Goal: Task Accomplishment & Management: Manage account settings

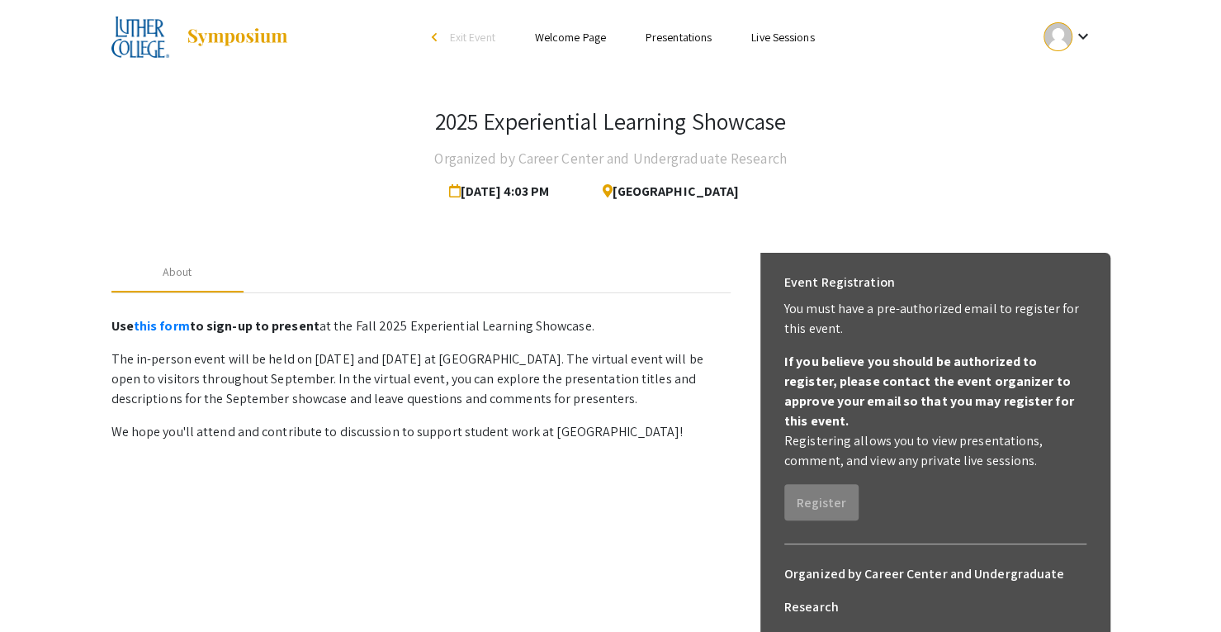
click at [1079, 33] on mat-icon "keyboard_arrow_down" at bounding box center [1083, 36] width 20 height 20
click at [1079, 121] on button "My Submissions" at bounding box center [1078, 122] width 102 height 40
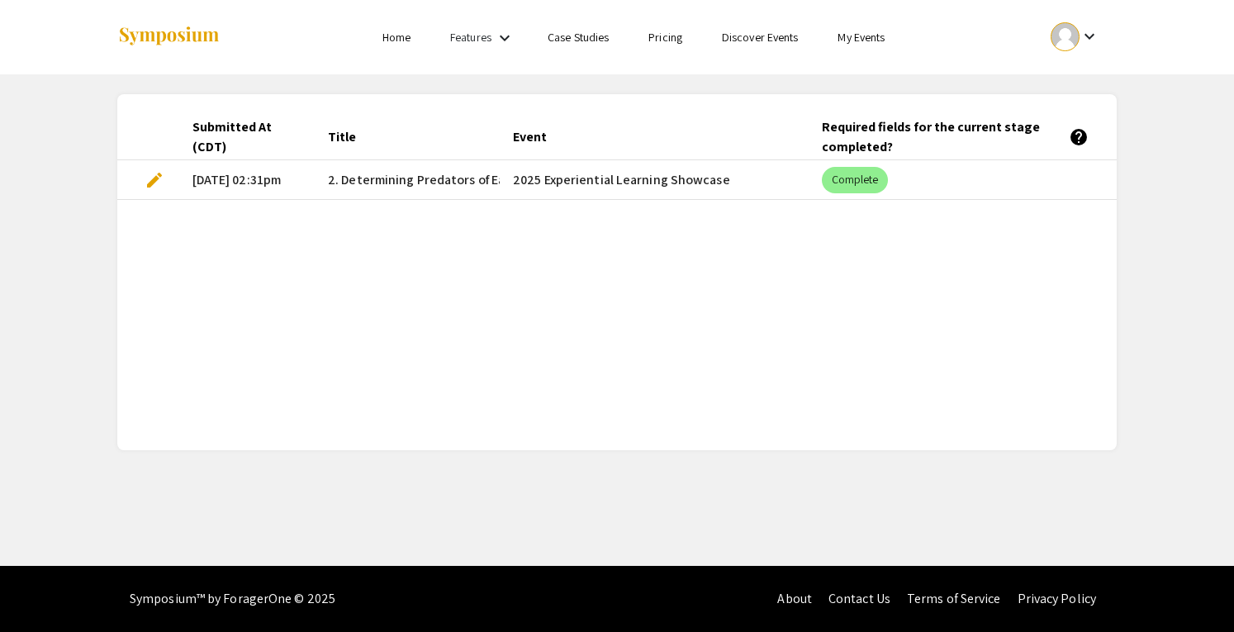
click at [154, 177] on span "edit" at bounding box center [155, 180] width 20 height 20
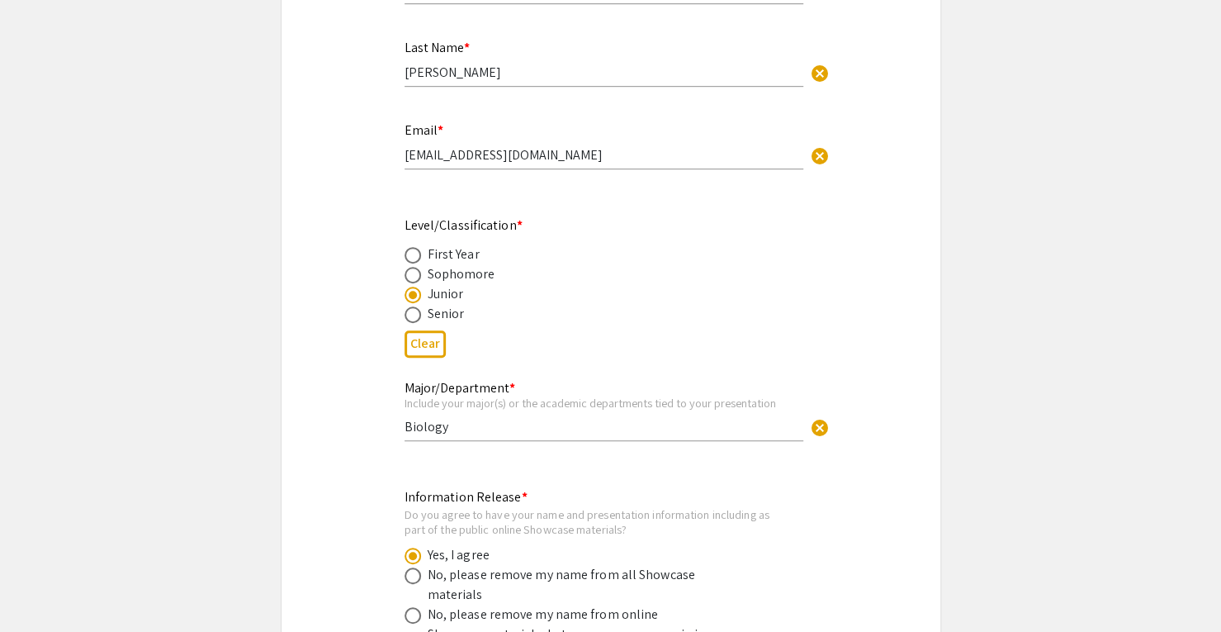
select select "custom"
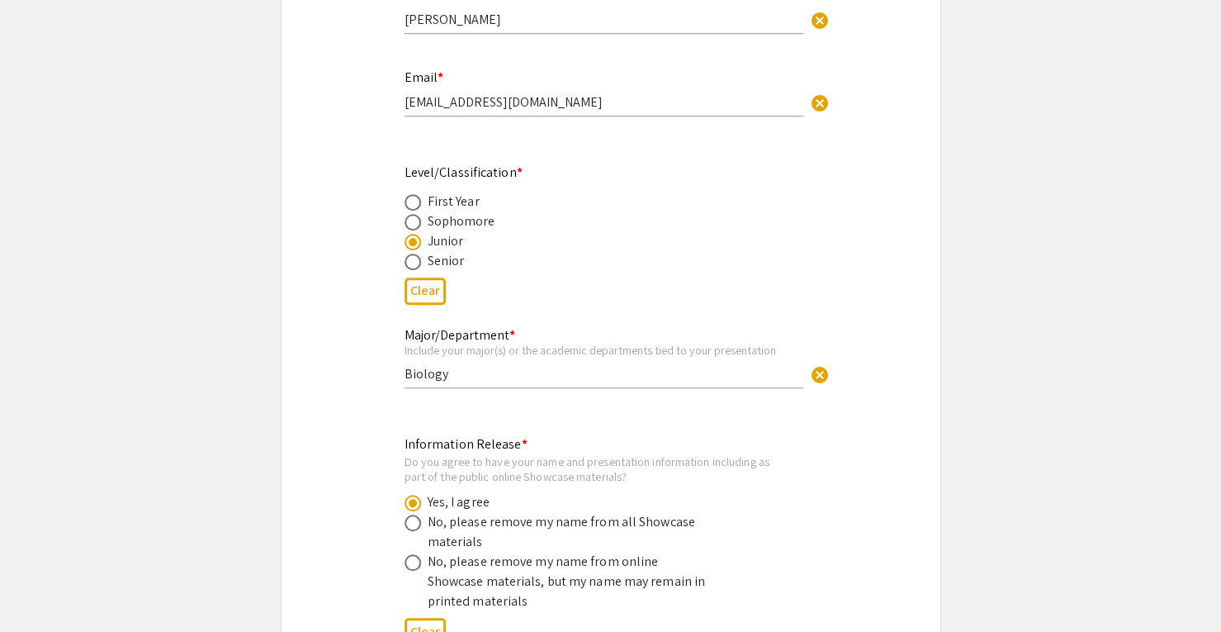
type input "0"
select select "custom"
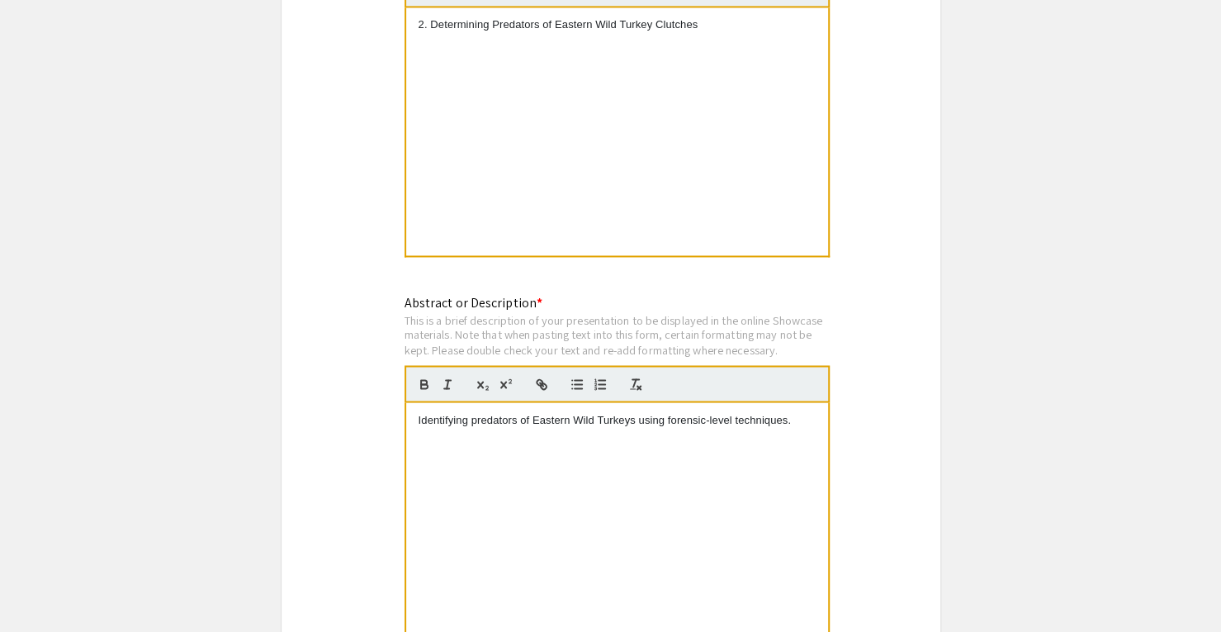
type input "1"
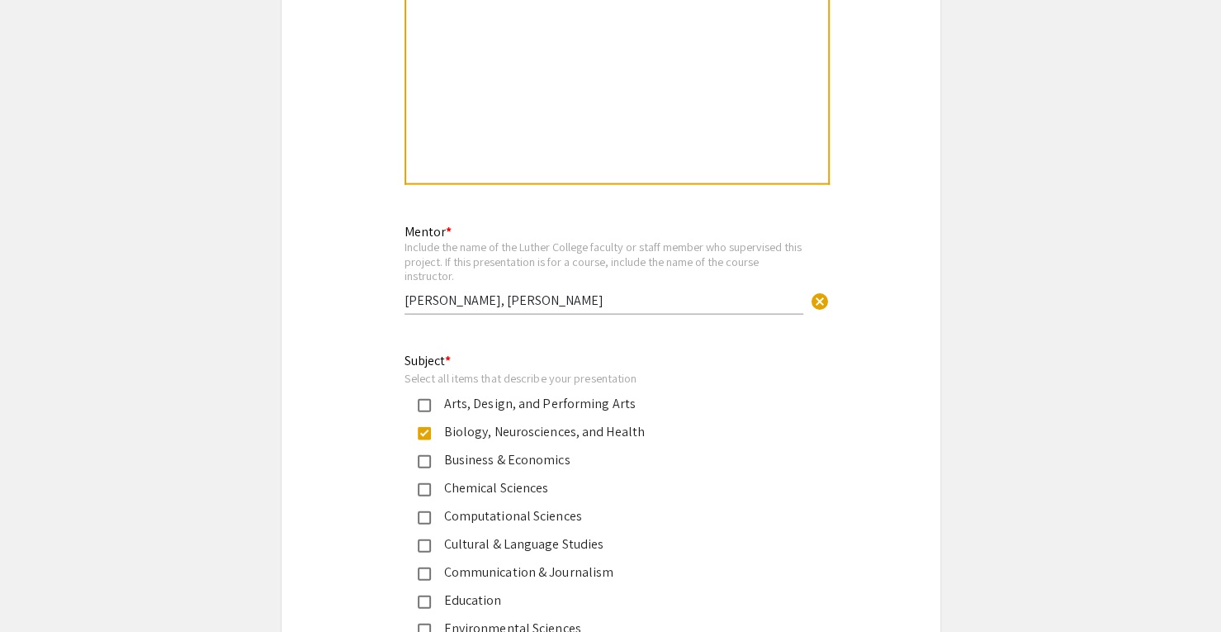
select select "auto"
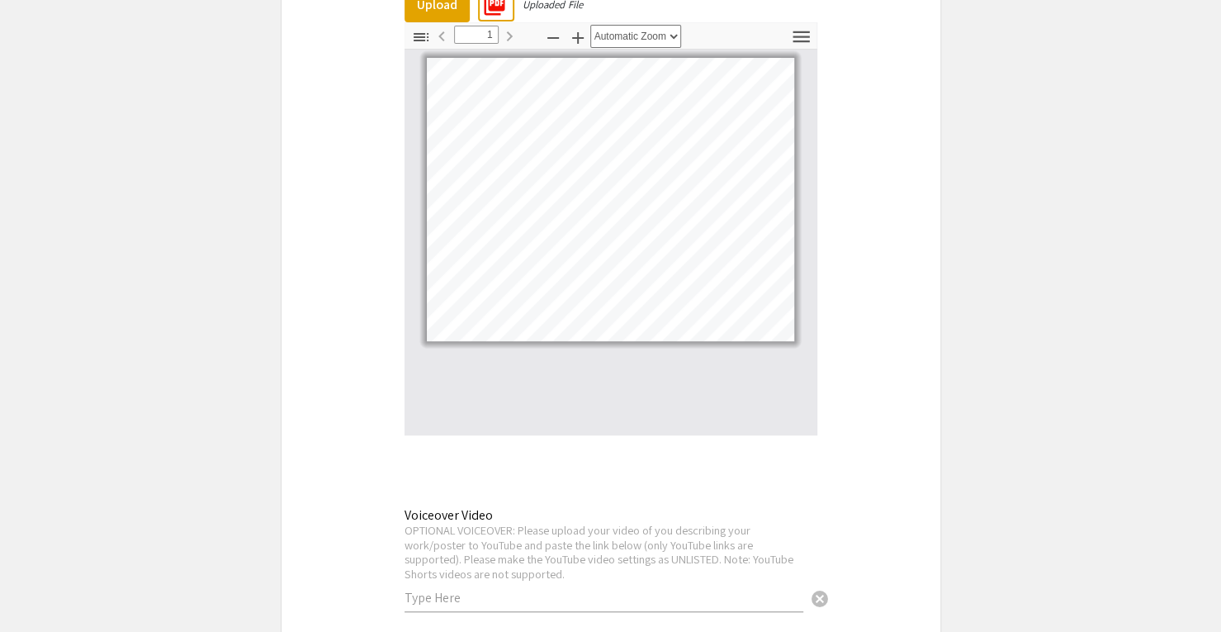
scroll to position [4016, 0]
